Goal: Find specific page/section: Locate a particular part of the current website

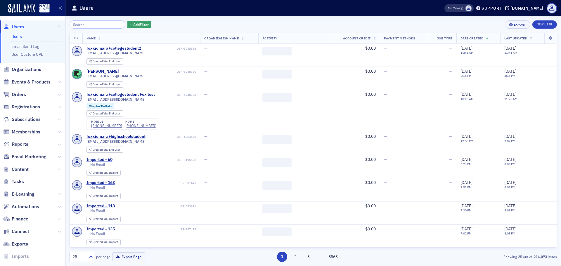
click at [24, 169] on span "Content" at bounding box center [20, 169] width 17 height 6
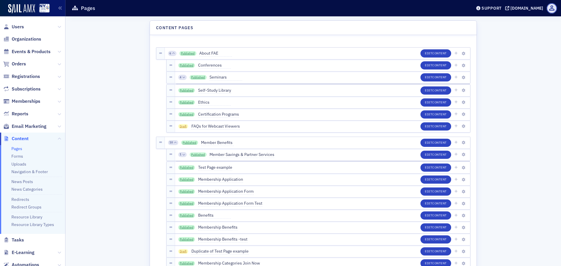
scroll to position [1951, 0]
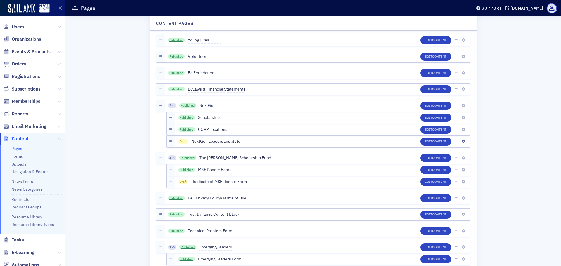
click at [182, 141] on span "Draft" at bounding box center [183, 141] width 10 height 5
click at [432, 143] on span "Content" at bounding box center [439, 141] width 15 height 4
click at [24, 164] on link "Uploads" at bounding box center [18, 164] width 15 height 5
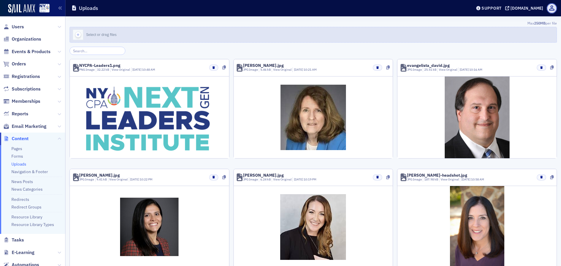
click at [77, 34] on icon "button" at bounding box center [77, 34] width 5 height 5
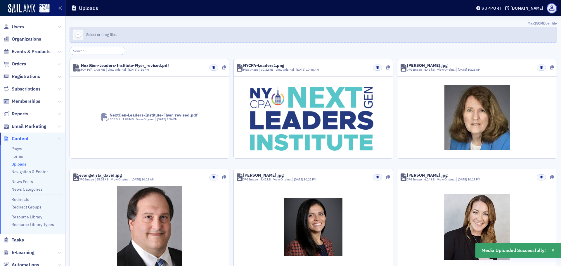
click at [79, 35] on icon "button" at bounding box center [77, 34] width 5 height 5
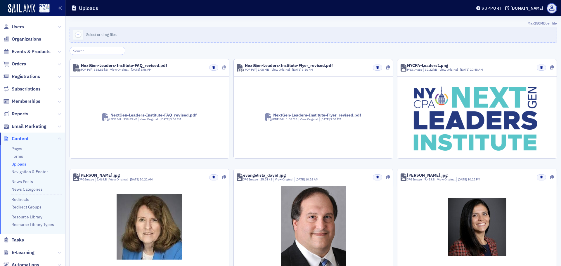
click at [223, 67] on icon at bounding box center [224, 67] width 4 height 4
click at [386, 69] on icon at bounding box center [388, 67] width 4 height 4
click at [20, 148] on link "Pages" at bounding box center [16, 148] width 11 height 5
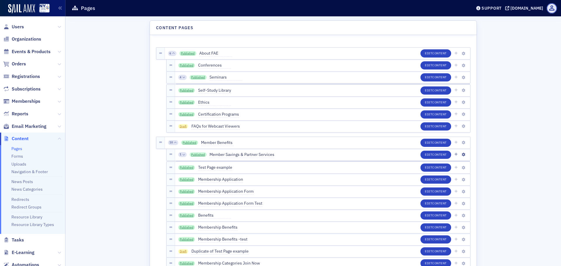
scroll to position [1951, 0]
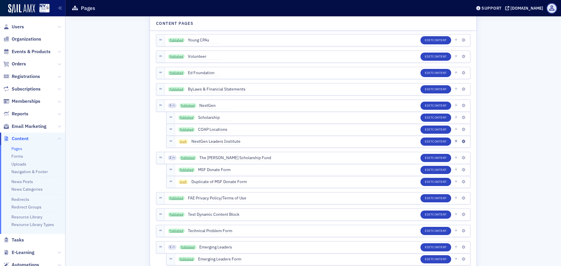
click at [180, 142] on span "Draft" at bounding box center [183, 141] width 10 height 5
click at [181, 142] on span "Draft" at bounding box center [183, 141] width 10 height 5
click at [212, 141] on span "NextGen Leaders Institute" at bounding box center [215, 141] width 49 height 6
click at [274, 144] on div "Draft NextGen Leaders Institute Save Edit Content" at bounding box center [322, 142] width 295 height 12
click at [462, 143] on icon "button" at bounding box center [464, 142] width 4 height 4
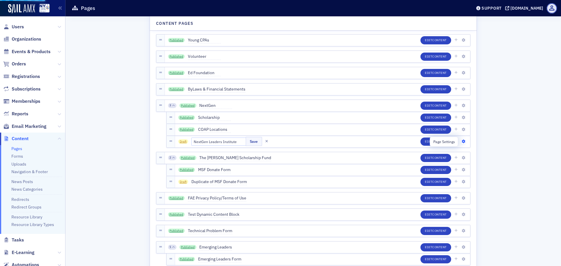
scroll to position [3, 0]
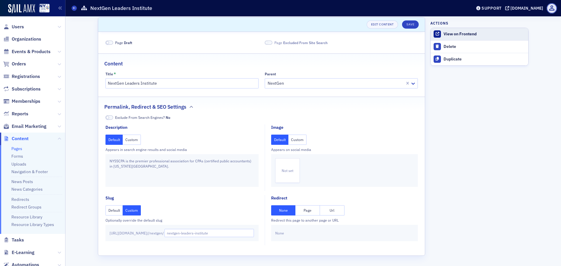
click at [464, 32] on div "View on Frontend" at bounding box center [484, 34] width 82 height 5
click at [443, 34] on div "View on Frontend" at bounding box center [484, 34] width 82 height 5
